Goal: Task Accomplishment & Management: Complete application form

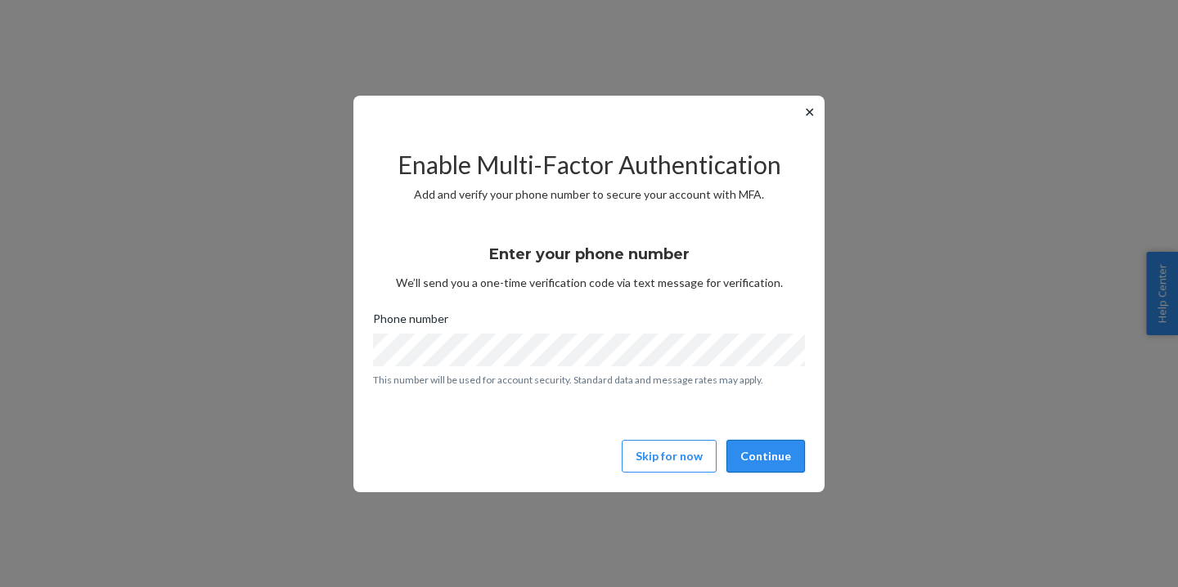
click at [769, 460] on button "Continue" at bounding box center [765, 456] width 79 height 33
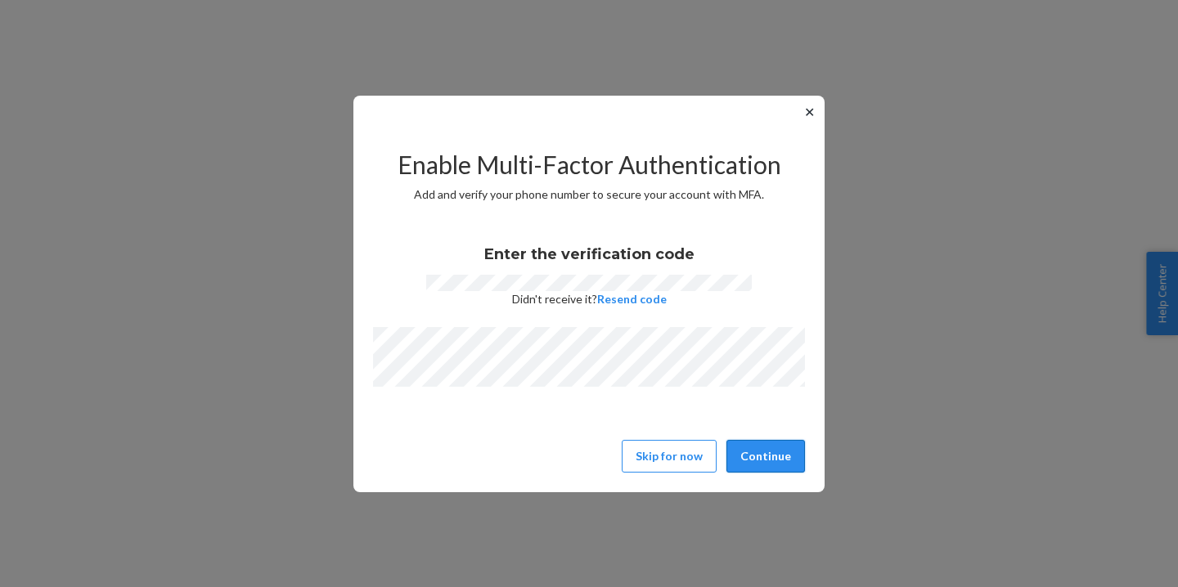
click at [791, 442] on button "Continue" at bounding box center [765, 456] width 79 height 33
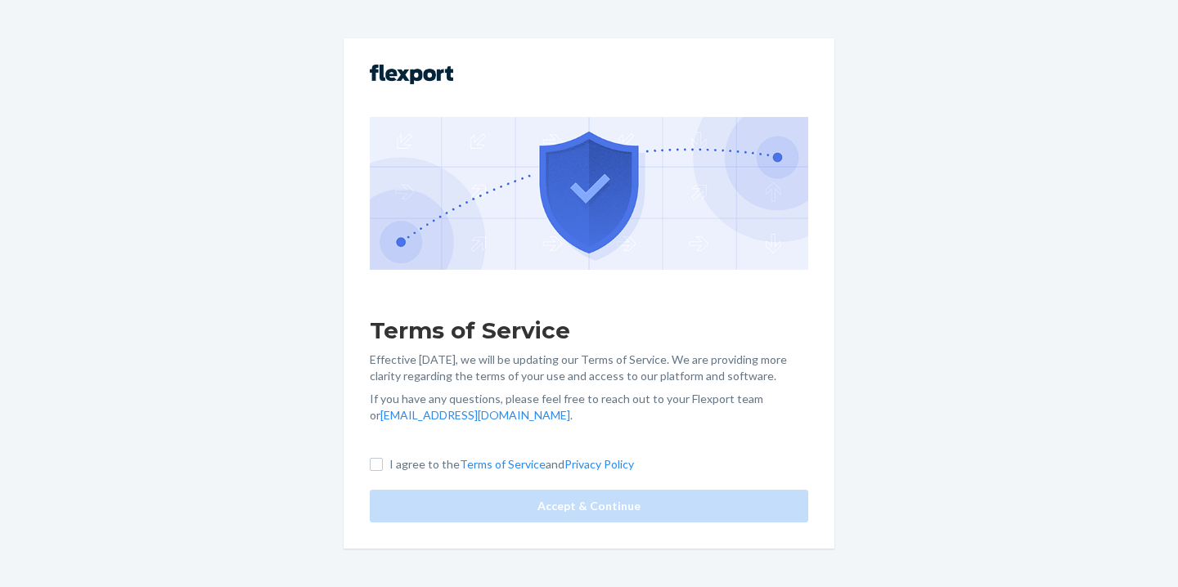
click at [383, 461] on label "I agree to the Terms of Service and Privacy Policy" at bounding box center [502, 464] width 264 height 16
click at [383, 461] on input "I agree to the Terms of Service and Privacy Policy" at bounding box center [376, 464] width 13 height 13
checkbox input "true"
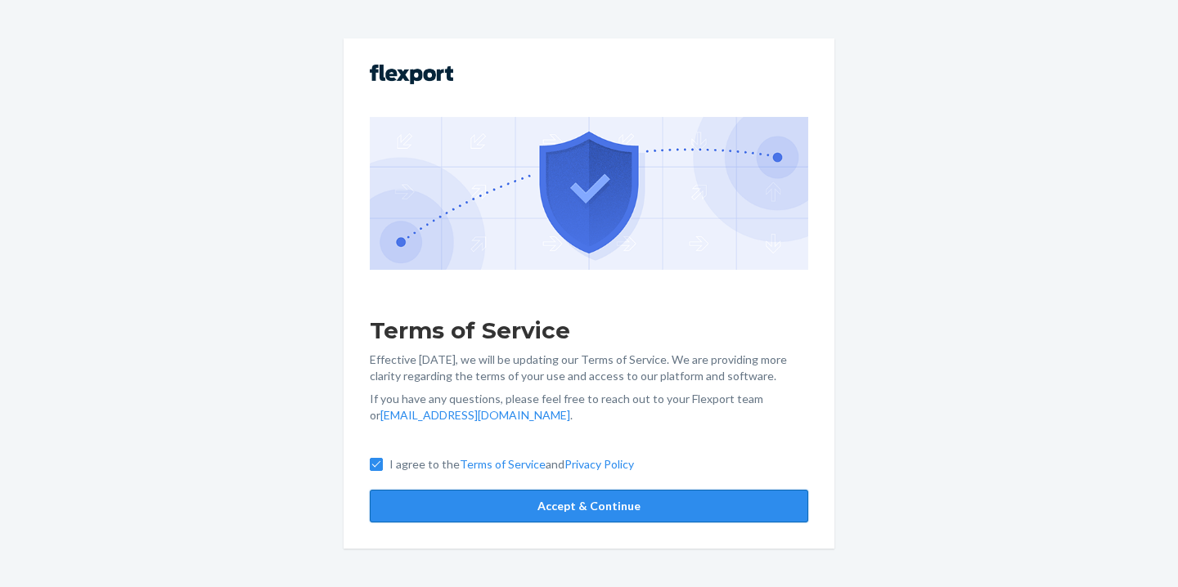
click at [581, 506] on button "Accept & Continue" at bounding box center [589, 506] width 438 height 33
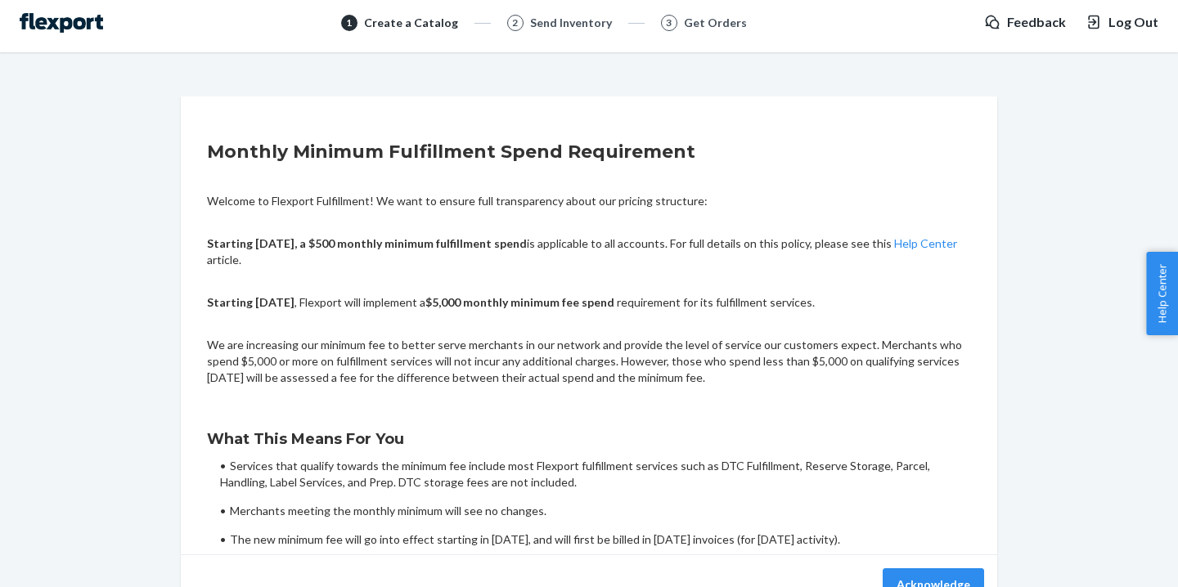
scroll to position [99, 0]
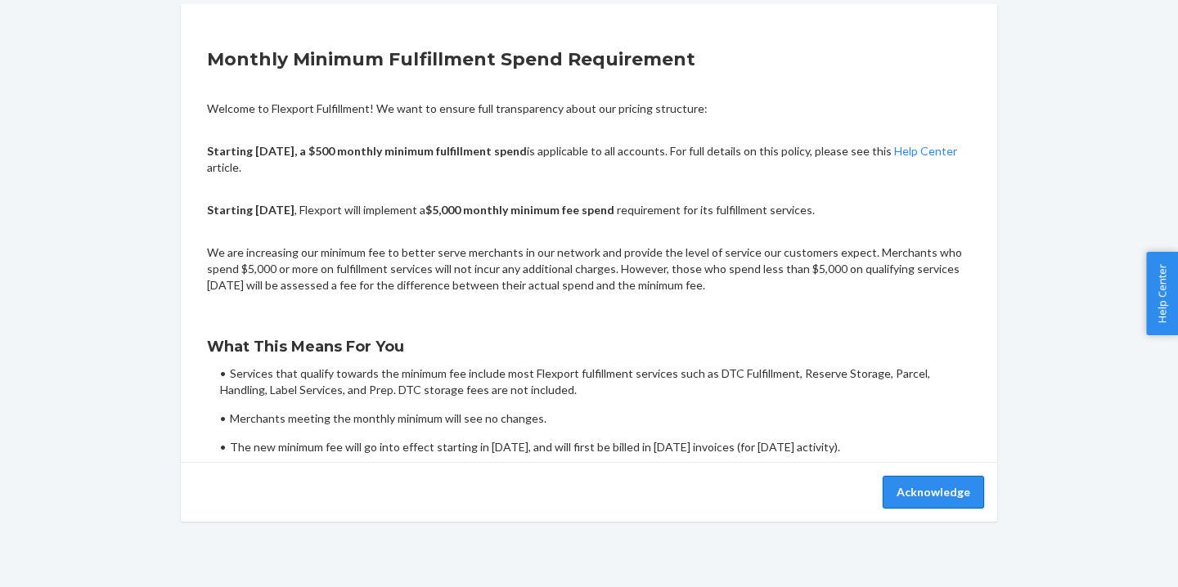
click at [930, 487] on button "Acknowledge" at bounding box center [932, 492] width 101 height 33
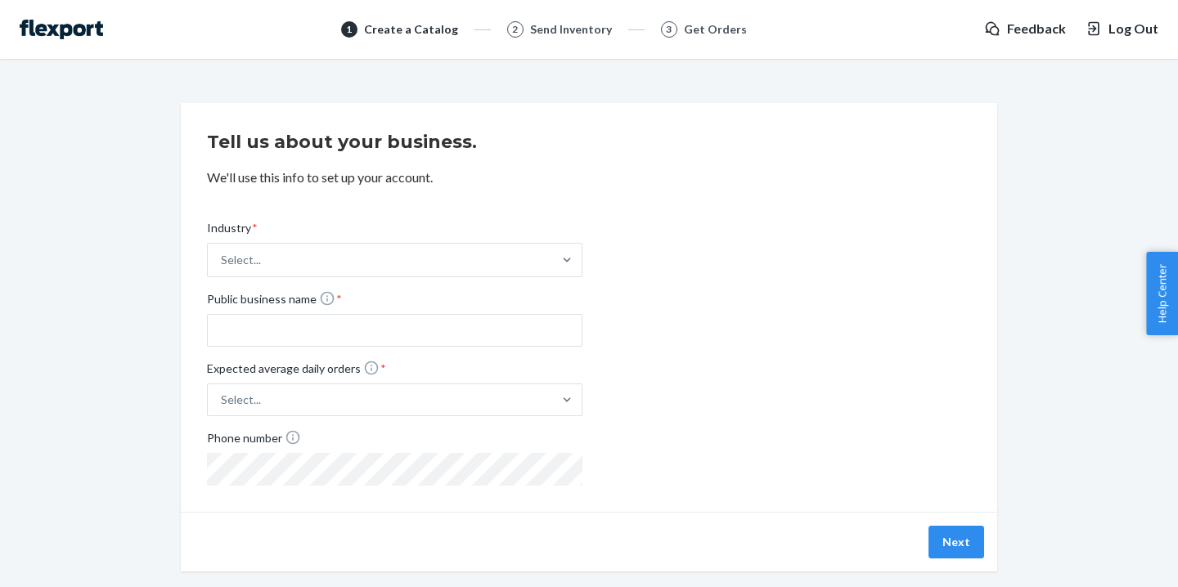
click at [1119, 32] on span "Log Out" at bounding box center [1133, 29] width 50 height 19
